Goal: Information Seeking & Learning: Learn about a topic

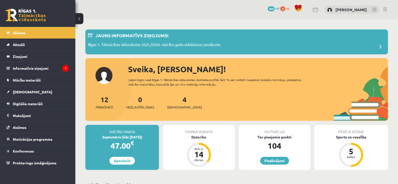
scroll to position [56, 0]
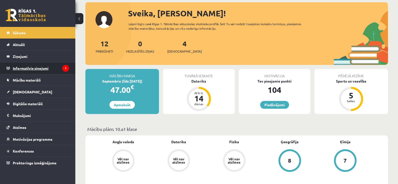
click at [18, 66] on legend "Informatīvie ziņojumi 1" at bounding box center [41, 68] width 56 height 12
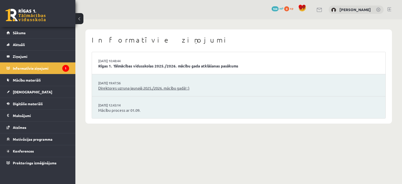
click at [120, 86] on link "Direktores uzruna jaunajā 2025./2026. mācību gadā! :)" at bounding box center [238, 88] width 281 height 6
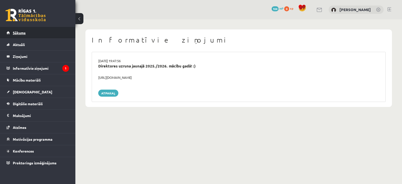
click at [18, 35] on link "Sākums" at bounding box center [38, 33] width 63 height 12
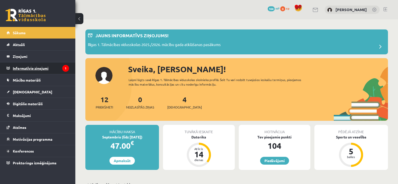
click at [30, 65] on legend "Informatīvie ziņojumi 1" at bounding box center [41, 68] width 56 height 12
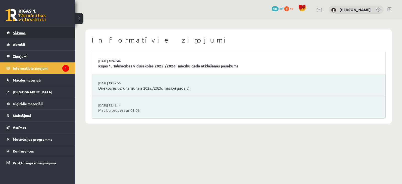
click at [18, 34] on span "Sākums" at bounding box center [19, 32] width 13 height 5
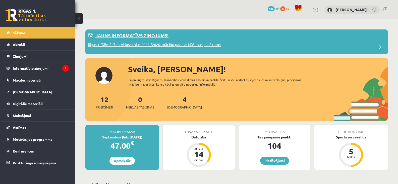
click at [117, 41] on div "Jauns informatīvs ziņojums!" at bounding box center [236, 37] width 297 height 10
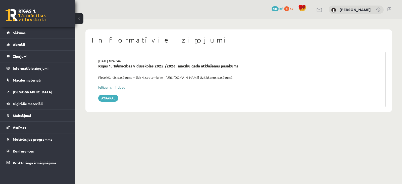
click at [105, 87] on link "Ielūgums__1_.jpeg" at bounding box center [111, 87] width 27 height 4
click at [15, 30] on link "Sākums" at bounding box center [38, 33] width 63 height 12
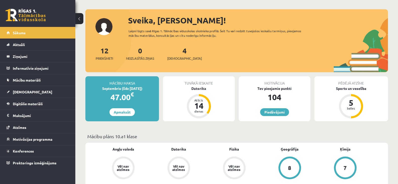
scroll to position [30, 0]
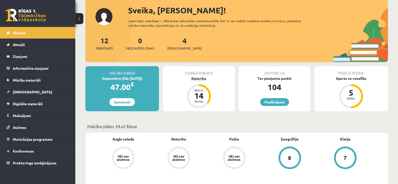
click at [198, 89] on div "Atlicis" at bounding box center [198, 89] width 15 height 3
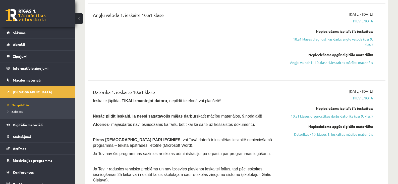
scroll to position [141, 0]
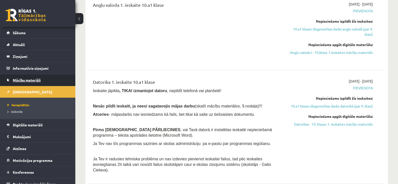
click at [30, 79] on span "Mācību materiāli" at bounding box center [27, 80] width 28 height 5
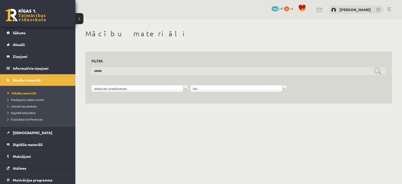
click at [108, 69] on input "text" at bounding box center [238, 71] width 294 height 8
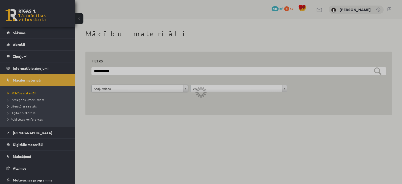
click at [176, 68] on div at bounding box center [201, 92] width 402 height 184
click at [177, 74] on div at bounding box center [201, 92] width 402 height 184
click at [178, 74] on div at bounding box center [201, 92] width 402 height 184
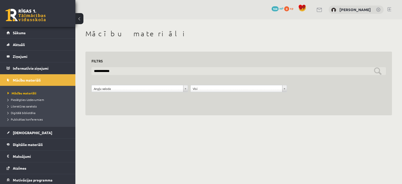
click at [179, 72] on input "**********" at bounding box center [238, 71] width 294 height 8
type input "*"
type input "*********"
click at [378, 70] on input "*********" at bounding box center [238, 71] width 294 height 8
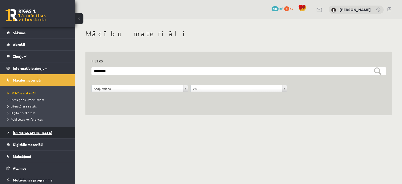
click at [18, 129] on link "[DEMOGRAPHIC_DATA]" at bounding box center [38, 133] width 63 height 12
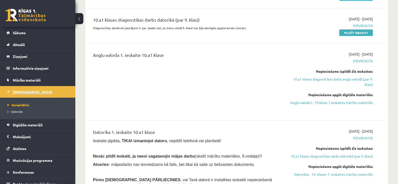
scroll to position [90, 0]
click at [321, 101] on link "Angļu valoda I - 10.klase 1.ieskaites mācību materiāls" at bounding box center [328, 102] width 88 height 5
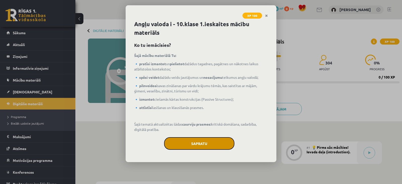
click at [178, 138] on button "Sapratu" at bounding box center [199, 143] width 70 height 13
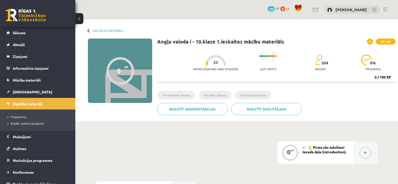
click at [366, 152] on icon at bounding box center [365, 152] width 2 height 3
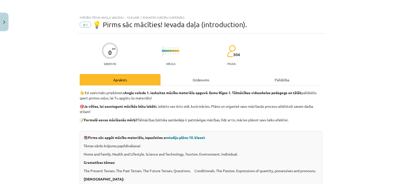
click at [199, 80] on div "Uzdevums" at bounding box center [200, 79] width 81 height 11
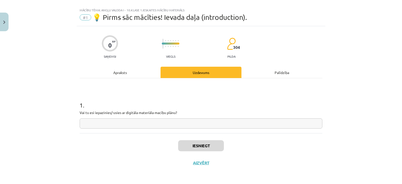
click at [272, 70] on div "Palīdzība" at bounding box center [281, 72] width 81 height 11
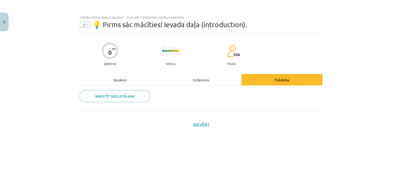
scroll to position [0, 0]
click at [193, 81] on div "Uzdevums" at bounding box center [200, 79] width 81 height 11
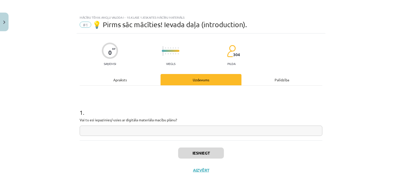
click at [114, 78] on div "Apraksts" at bounding box center [120, 79] width 81 height 11
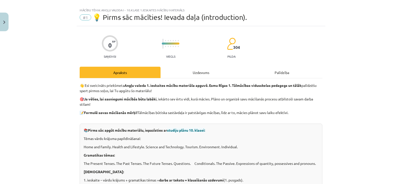
click at [375, 37] on div "Mācību tēma: Angļu valoda i - 10.klase 1.ieskaites mācību materiāls #1 💡 Pirms …" at bounding box center [201, 92] width 402 height 184
